Goal: Task Accomplishment & Management: Complete application form

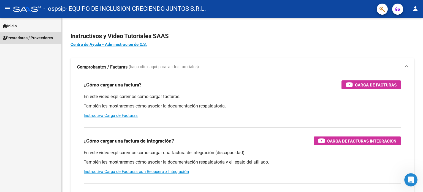
click at [31, 37] on span "Prestadores / Proveedores" at bounding box center [28, 38] width 50 height 6
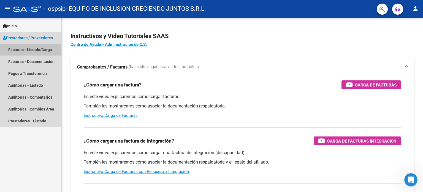
click at [29, 52] on link "Facturas - Listado/Carga" at bounding box center [30, 50] width 61 height 12
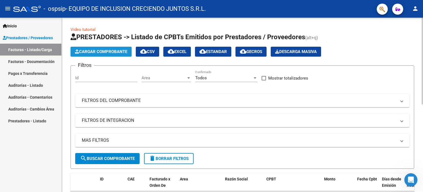
click at [121, 50] on span "Cargar Comprobante" at bounding box center [101, 51] width 52 height 5
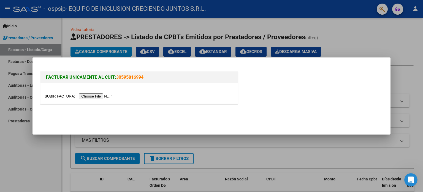
click at [99, 98] on input "file" at bounding box center [80, 96] width 70 height 6
click at [109, 96] on input "file" at bounding box center [80, 96] width 70 height 6
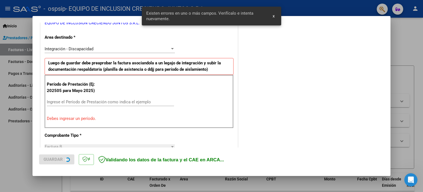
scroll to position [129, 0]
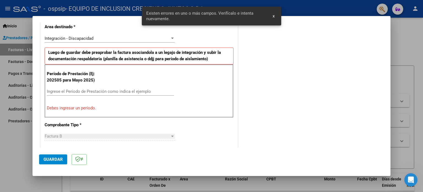
click at [90, 94] on div "Ingrese el Período de Prestación como indica el ejemplo" at bounding box center [110, 91] width 127 height 8
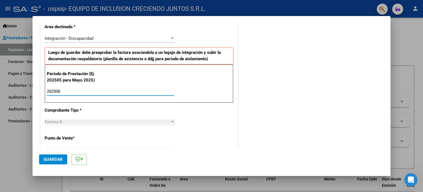
type input "202508"
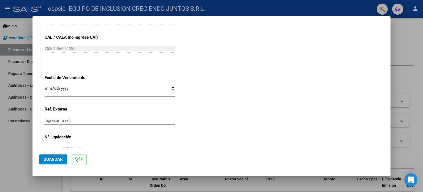
scroll to position [344, 0]
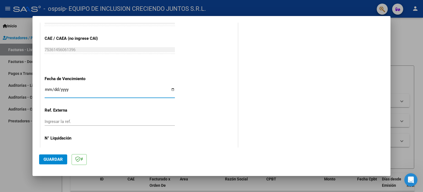
click at [47, 90] on input "Ingresar la fecha" at bounding box center [110, 91] width 130 height 9
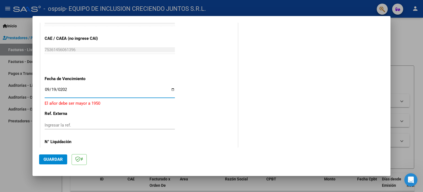
type input "[DATE]"
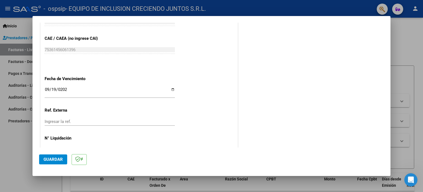
scroll to position [360, 0]
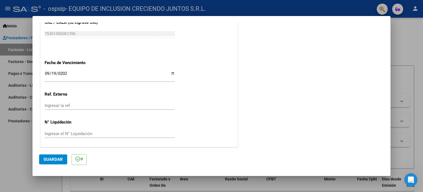
click at [43, 158] on button "Guardar" at bounding box center [53, 159] width 28 height 10
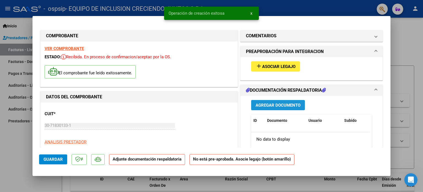
click at [273, 105] on span "Agregar Documento" at bounding box center [278, 105] width 45 height 5
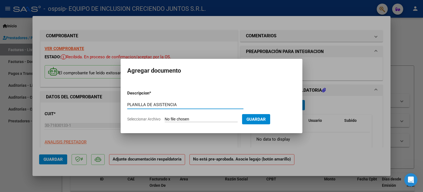
type input "PLANILLA DE ASISTENCIA"
click at [188, 116] on app-file-uploader "Seleccionar Archivo" at bounding box center [184, 118] width 115 height 5
click at [182, 117] on input "Seleccionar Archivo" at bounding box center [201, 119] width 73 height 5
type input "C:\fakepath\PLANILLA DE ASISTENCIA [PERSON_NAME].pdf"
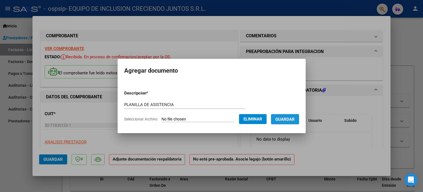
click at [289, 120] on span "Guardar" at bounding box center [285, 119] width 19 height 5
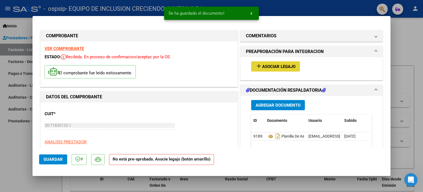
click at [278, 68] on span "Asociar Legajo" at bounding box center [278, 66] width 33 height 5
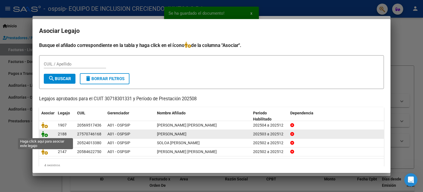
click at [45, 133] on icon at bounding box center [44, 134] width 7 height 6
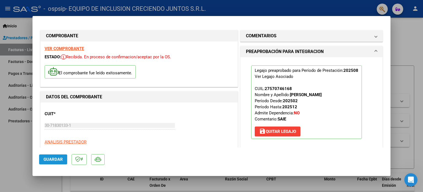
click at [56, 159] on span "Guardar" at bounding box center [53, 159] width 19 height 5
click at [33, 153] on mat-dialog-container "COMPROBANTE VER COMPROBANTE ESTADO: Recibida. En proceso de confirmacion/acepta…" at bounding box center [212, 95] width 358 height 159
click at [7, 148] on div at bounding box center [211, 96] width 423 height 192
type input "$ 0,00"
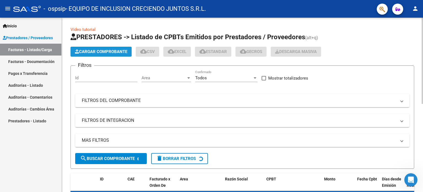
click at [89, 53] on span "Cargar Comprobante" at bounding box center [101, 51] width 52 height 5
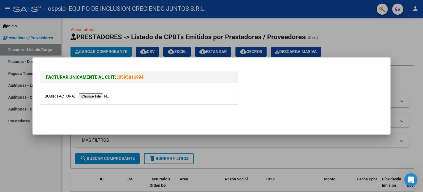
click at [98, 95] on input "file" at bounding box center [80, 96] width 70 height 6
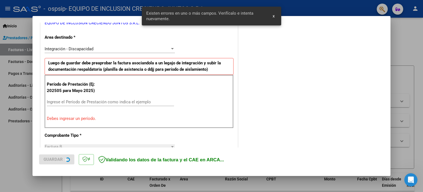
scroll to position [119, 0]
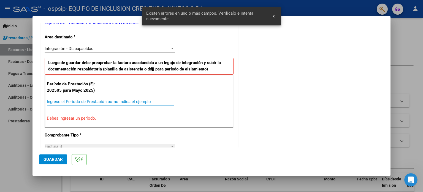
click at [81, 101] on input "Ingrese el Período de Prestación como indica el ejemplo" at bounding box center [110, 101] width 127 height 5
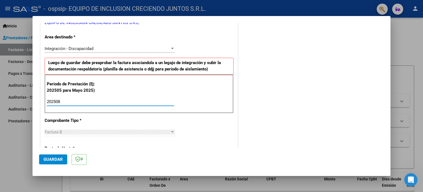
type input "202508"
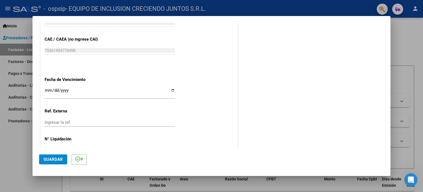
scroll to position [347, 0]
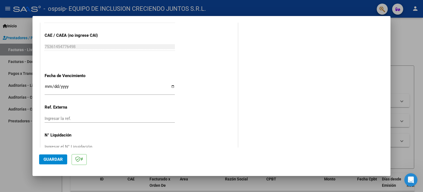
click at [49, 84] on input "Ingresar la fecha" at bounding box center [110, 88] width 130 height 9
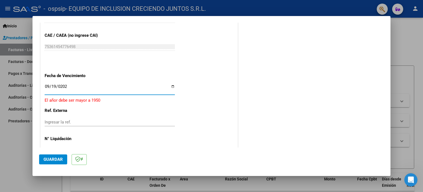
type input "[DATE]"
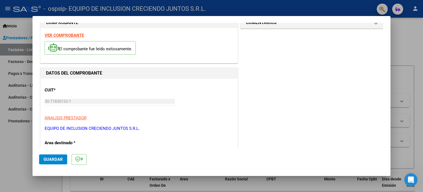
scroll to position [11, 0]
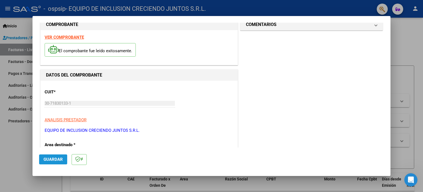
click at [54, 156] on button "Guardar" at bounding box center [53, 159] width 28 height 10
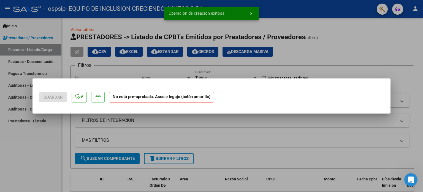
scroll to position [0, 0]
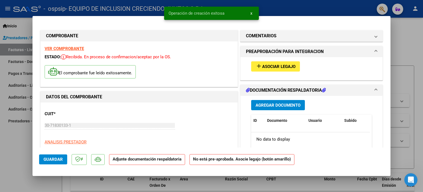
drag, startPoint x: 289, startPoint y: 98, endPoint x: 286, endPoint y: 100, distance: 3.5
click at [286, 100] on div "Agregar Documento ID Documento Usuario Subido Acción No data to display 0 total…" at bounding box center [311, 151] width 129 height 110
click at [284, 101] on button "Agregar Documento" at bounding box center [278, 105] width 54 height 10
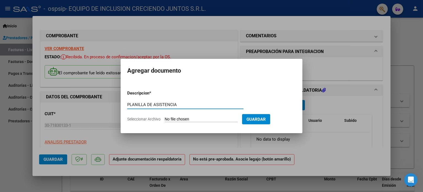
type input "PLANILLA DE ASISTENCIA"
click at [179, 117] on input "Seleccionar Archivo" at bounding box center [201, 119] width 73 height 5
type input "C:\fakepath\ASISTENCIA - [PERSON_NAME].pdf"
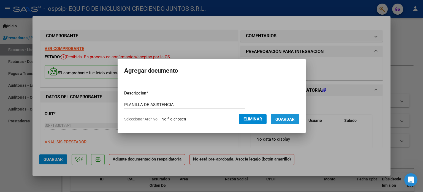
click at [292, 116] on button "Guardar" at bounding box center [285, 119] width 28 height 10
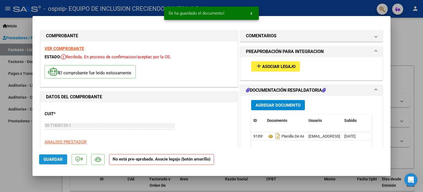
click at [56, 163] on button "Guardar" at bounding box center [53, 159] width 28 height 10
click at [266, 65] on span "Asociar Legajo" at bounding box center [278, 66] width 33 height 5
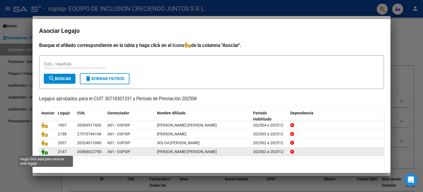
click at [47, 148] on icon at bounding box center [44, 151] width 7 height 6
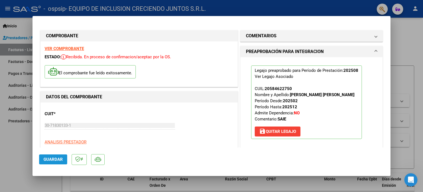
click at [60, 159] on span "Guardar" at bounding box center [53, 159] width 19 height 5
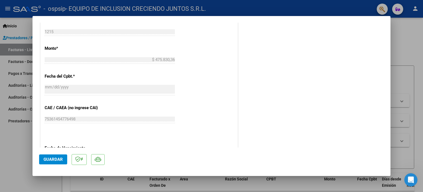
scroll to position [368, 0]
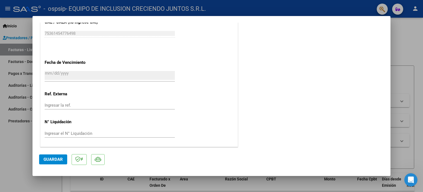
click at [19, 95] on div at bounding box center [211, 96] width 423 height 192
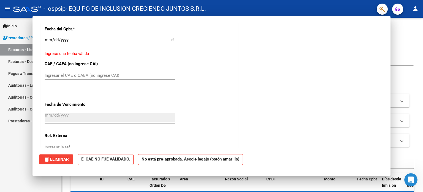
scroll to position [0, 0]
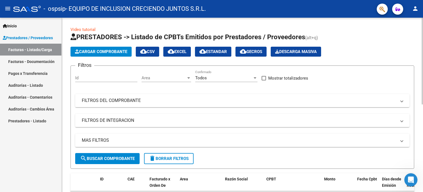
click at [102, 50] on span "Cargar Comprobante" at bounding box center [101, 51] width 52 height 5
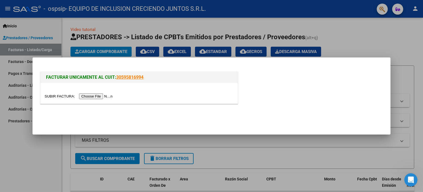
click at [103, 95] on input "file" at bounding box center [80, 96] width 70 height 6
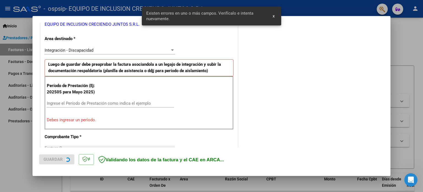
scroll to position [119, 0]
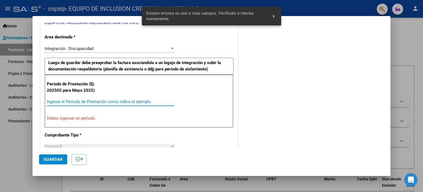
click at [70, 100] on input "Ingrese el Período de Prestación como indica el ejemplo" at bounding box center [110, 101] width 127 height 5
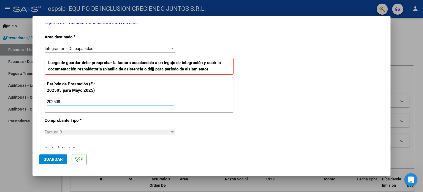
type input "202508"
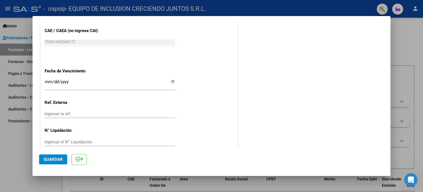
scroll to position [359, 0]
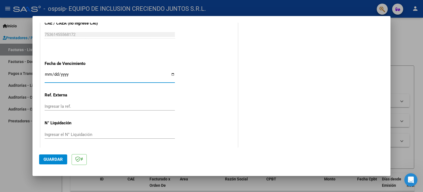
click at [48, 76] on input "Ingresar la fecha" at bounding box center [110, 76] width 130 height 9
type input "[DATE]"
click at [57, 157] on span "Guardar" at bounding box center [53, 159] width 19 height 5
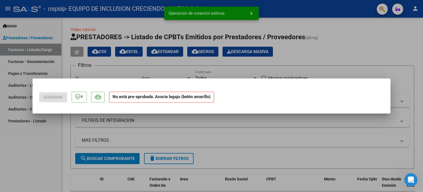
scroll to position [0, 0]
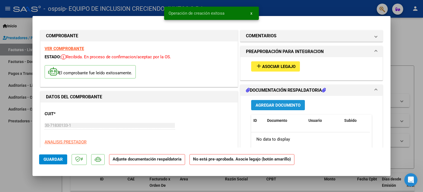
click at [276, 103] on span "Agregar Documento" at bounding box center [278, 105] width 45 height 5
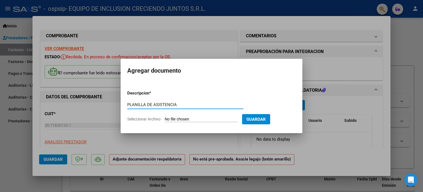
type input "PLANILLA DE ASISTENCIA"
click at [196, 117] on input "Seleccionar Archivo" at bounding box center [201, 119] width 73 height 5
type input "C:\fakepath\ASISTENCIA - [PERSON_NAME].pdf"
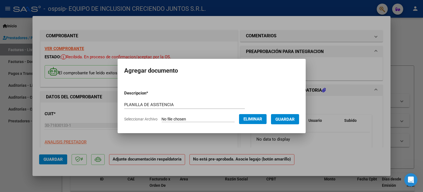
click at [283, 118] on span "Guardar" at bounding box center [285, 119] width 19 height 5
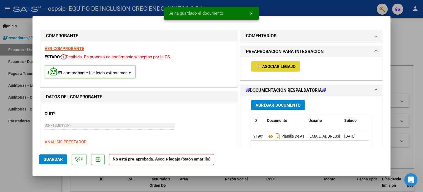
click at [276, 62] on button "add Asociar Legajo" at bounding box center [275, 66] width 49 height 10
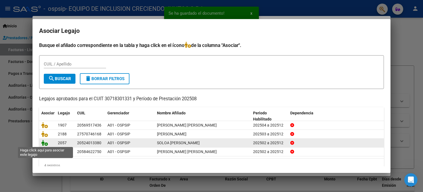
click at [45, 142] on icon at bounding box center [44, 142] width 7 height 6
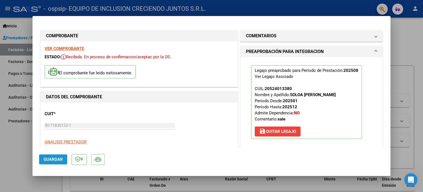
click at [48, 159] on span "Guardar" at bounding box center [53, 159] width 19 height 5
click at [20, 149] on div at bounding box center [211, 96] width 423 height 192
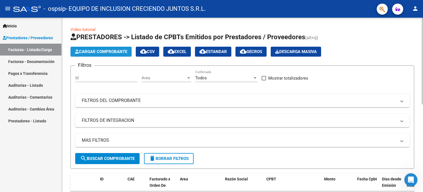
click at [101, 50] on span "Cargar Comprobante" at bounding box center [101, 51] width 52 height 5
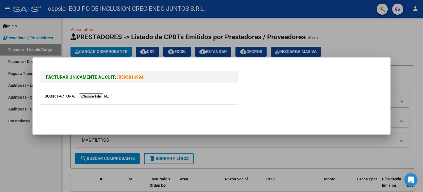
click at [106, 95] on input "file" at bounding box center [80, 96] width 70 height 6
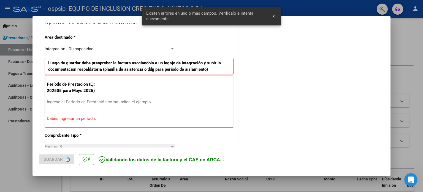
scroll to position [119, 0]
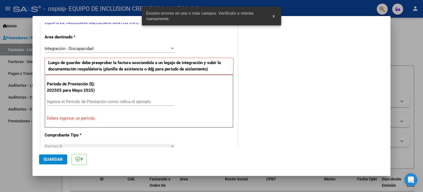
click at [82, 100] on input "Ingrese el Período de Prestación como indica el ejemplo" at bounding box center [110, 101] width 127 height 5
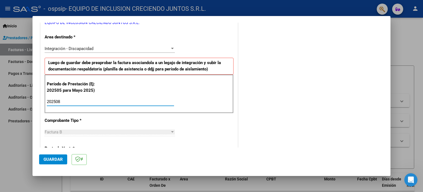
type input "202508"
click at [385, 85] on mat-dialog-content "COMPROBANTE VER COMPROBANTE El comprobante fue leído exitosamente. DATOS DEL CO…" at bounding box center [212, 85] width 358 height 125
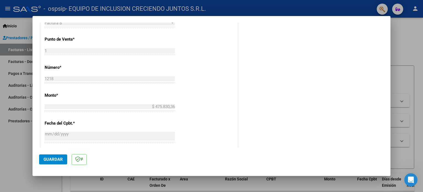
scroll to position [337, 0]
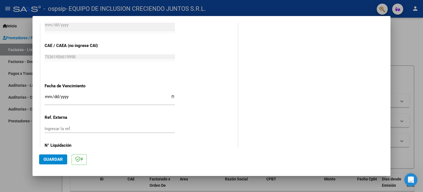
drag, startPoint x: 44, startPoint y: 100, endPoint x: 45, endPoint y: 97, distance: 3.7
click at [46, 96] on input "Ingresar la fecha" at bounding box center [110, 98] width 130 height 9
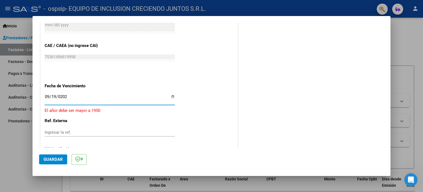
type input "[DATE]"
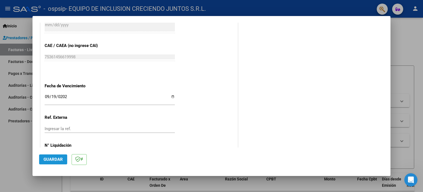
click at [53, 157] on span "Guardar" at bounding box center [53, 159] width 19 height 5
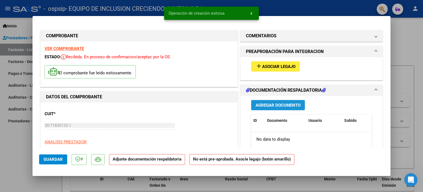
click at [273, 106] on span "Agregar Documento" at bounding box center [278, 105] width 45 height 5
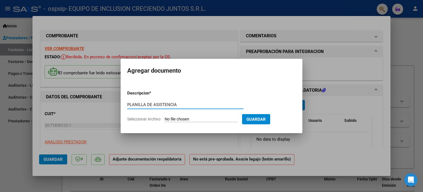
type input "PLANILLA DE ASISTENCIA"
click at [189, 121] on input "Seleccionar Archivo" at bounding box center [201, 119] width 73 height 5
type input "C:\fakepath\ASISTENCIA - [PERSON_NAME] .pdf"
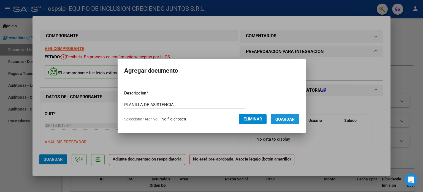
click at [290, 119] on span "Guardar" at bounding box center [285, 119] width 19 height 5
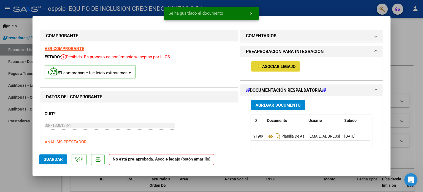
click at [266, 68] on span "Asociar Legajo" at bounding box center [278, 66] width 33 height 5
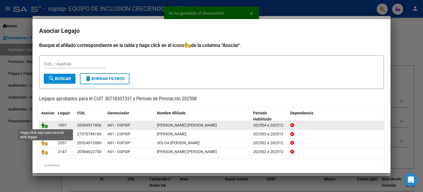
click at [44, 126] on icon at bounding box center [44, 125] width 7 height 6
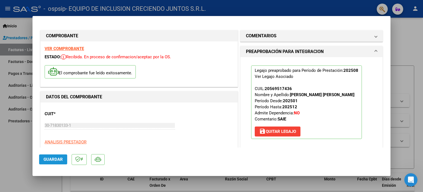
click at [53, 159] on span "Guardar" at bounding box center [53, 159] width 19 height 5
